Goal: Transaction & Acquisition: Book appointment/travel/reservation

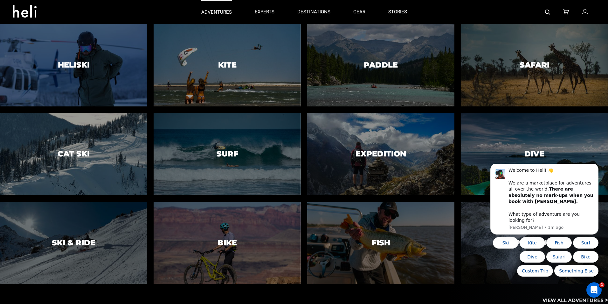
click at [215, 9] on p "adventures" at bounding box center [216, 12] width 31 height 7
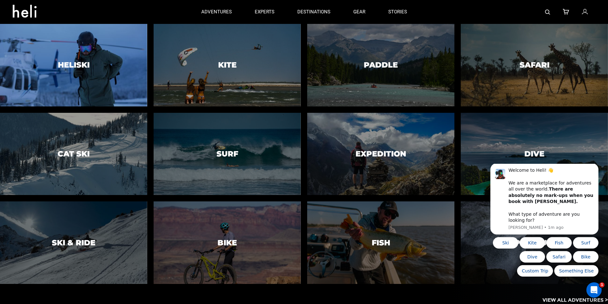
click at [77, 63] on h3 "Heliski" at bounding box center [74, 65] width 32 height 8
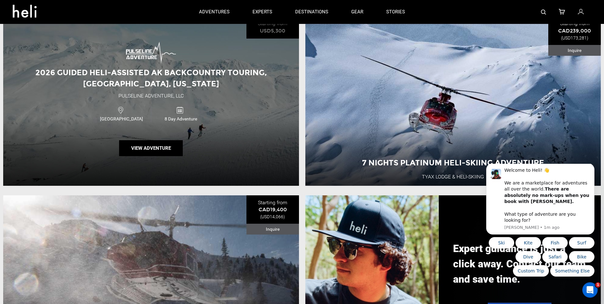
scroll to position [636, 0]
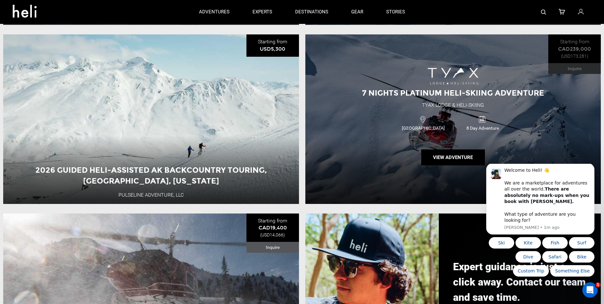
click at [393, 133] on div "Canada 8 Day Adventure" at bounding box center [452, 122] width 177 height 21
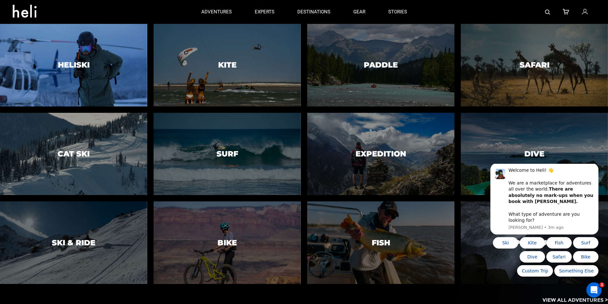
click at [80, 65] on h3 "Heliski" at bounding box center [74, 65] width 32 height 8
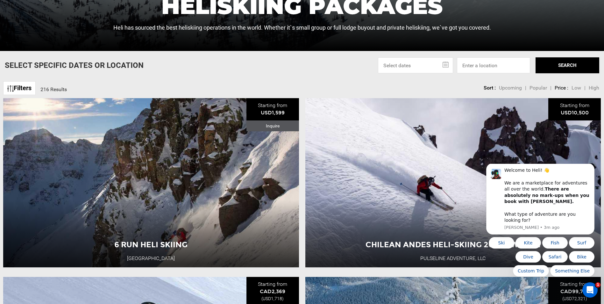
scroll to position [286, 0]
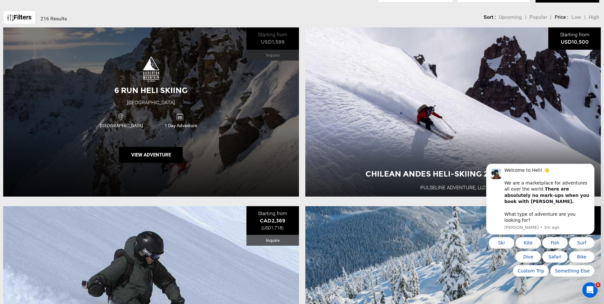
click at [151, 87] on span "6 Run Heli Skiing" at bounding box center [150, 90] width 73 height 9
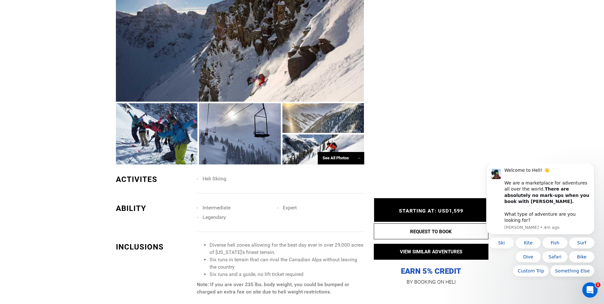
scroll to position [382, 0]
click at [169, 144] on div at bounding box center [157, 133] width 82 height 61
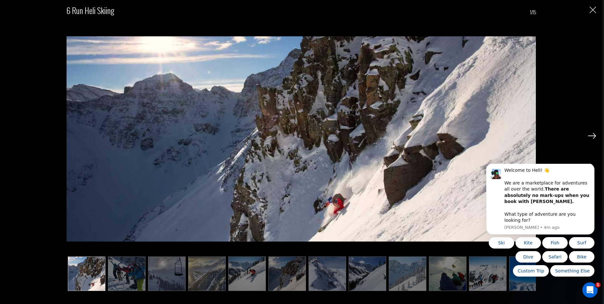
click at [594, 135] on img at bounding box center [592, 136] width 8 height 6
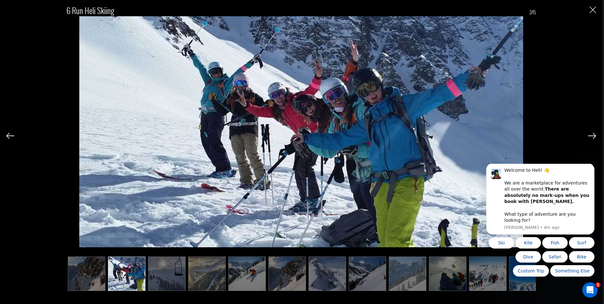
click at [594, 135] on img at bounding box center [592, 136] width 8 height 6
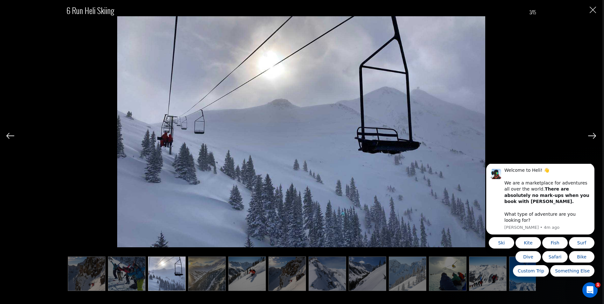
click at [594, 135] on img at bounding box center [592, 136] width 8 height 6
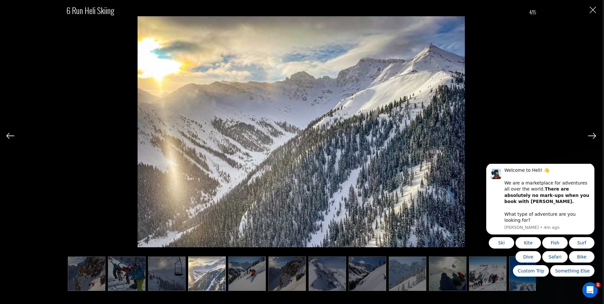
click at [594, 135] on img at bounding box center [592, 136] width 8 height 6
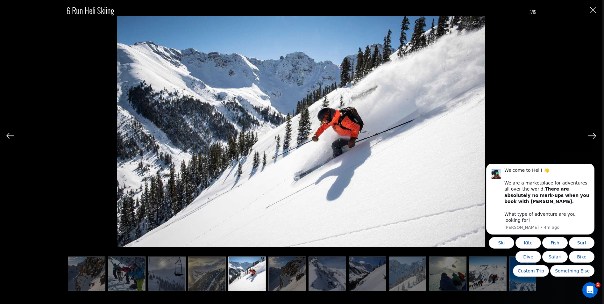
click at [594, 135] on img at bounding box center [592, 136] width 8 height 6
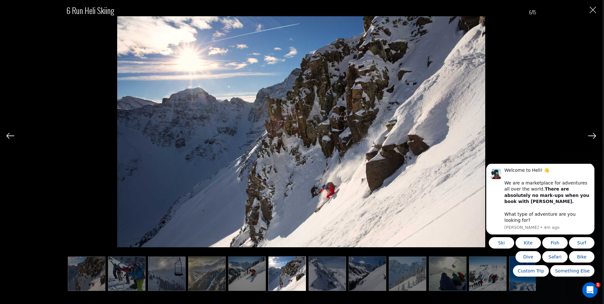
click at [594, 135] on img at bounding box center [592, 136] width 8 height 6
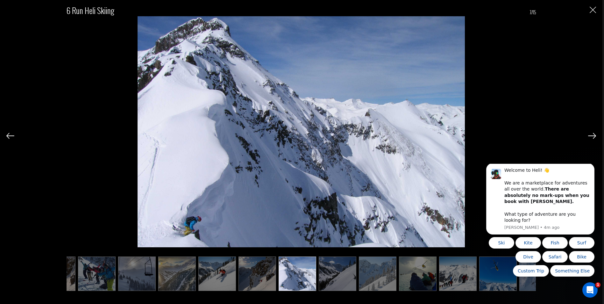
click at [594, 135] on img at bounding box center [592, 136] width 8 height 6
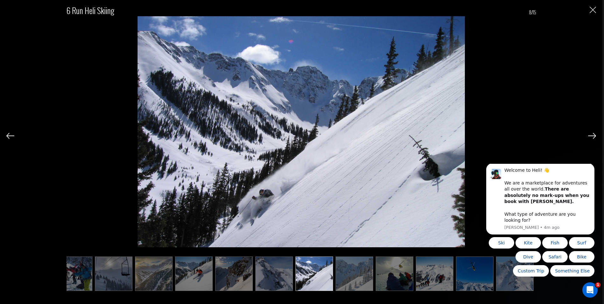
click at [594, 135] on img at bounding box center [592, 136] width 8 height 6
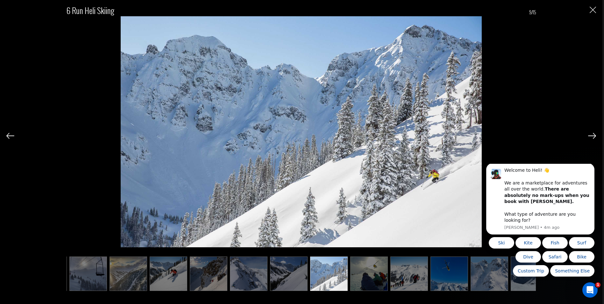
click at [594, 135] on img at bounding box center [592, 136] width 8 height 6
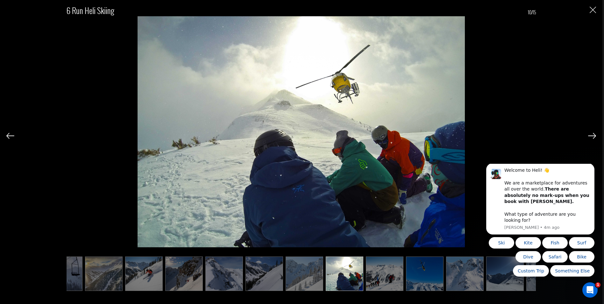
click at [594, 135] on img at bounding box center [592, 136] width 8 height 6
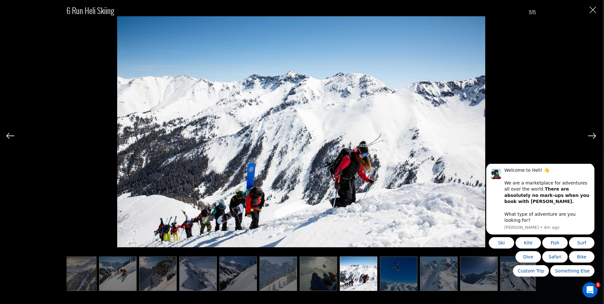
scroll to position [0, 132]
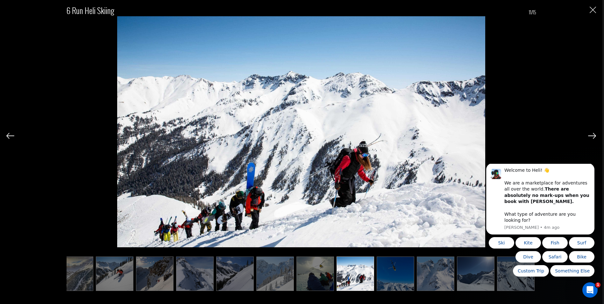
click at [595, 135] on img at bounding box center [592, 136] width 8 height 6
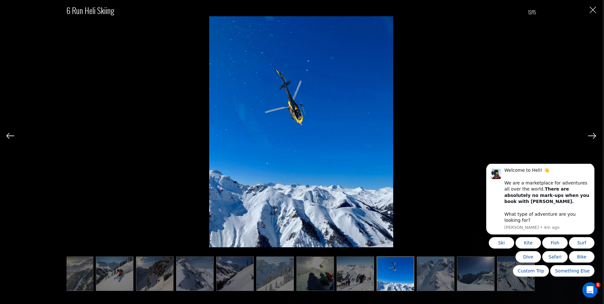
click at [595, 135] on img at bounding box center [592, 136] width 8 height 6
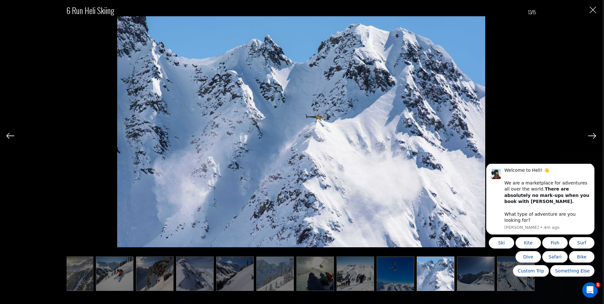
click at [595, 135] on img at bounding box center [592, 136] width 8 height 6
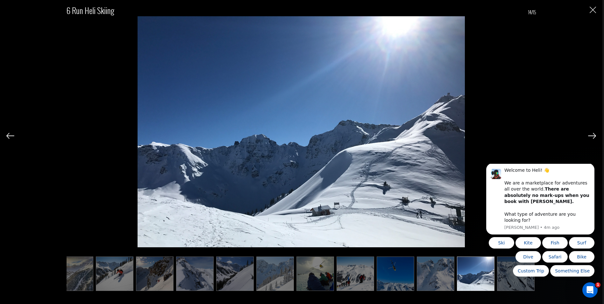
click at [595, 135] on img at bounding box center [592, 136] width 8 height 6
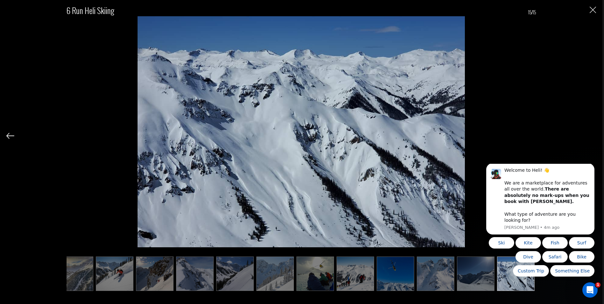
click at [595, 135] on div "6 Run Heli Skiing 15/15" at bounding box center [300, 144] width 589 height 288
click at [587, 11] on div "6 Run Heli Skiing 15/15" at bounding box center [300, 144] width 589 height 288
click at [591, 10] on img "Close" at bounding box center [592, 10] width 6 height 6
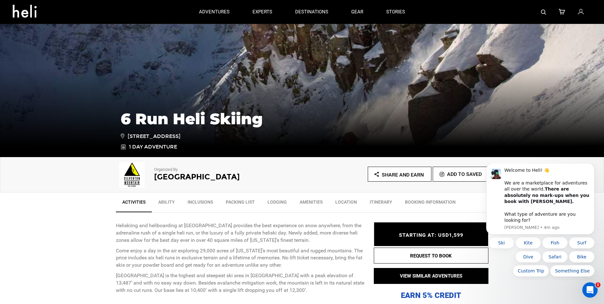
scroll to position [0, 0]
